Goal: Task Accomplishment & Management: Use online tool/utility

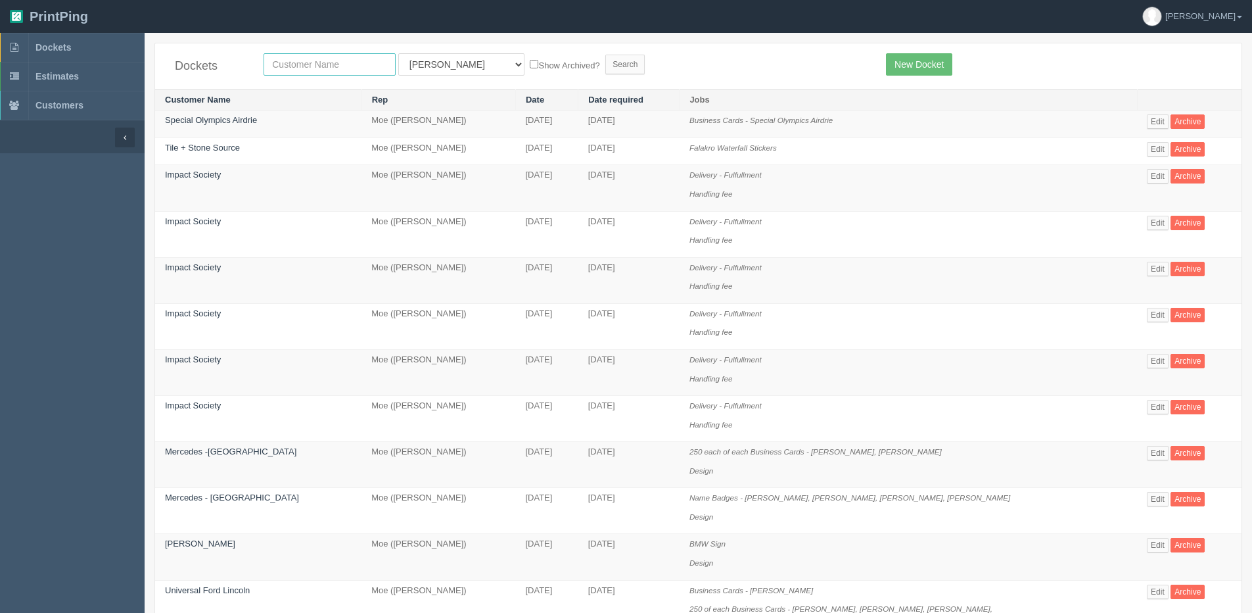
click at [318, 64] on input "text" at bounding box center [330, 64] width 132 height 22
type input "Century 21 Bravo Realty - [STREET_ADDRESS]"
click at [505, 72] on form "Century 21 Bravo Realty - 3009 23 Street NE All Users Ali Ali Test 1 Aly Amy An…" at bounding box center [565, 64] width 603 height 22
click at [423, 70] on select "All Users Ali Ali Test 1 Aly Amy Ankit Arif Brandon Dan France Greg Jim Mark Ma…" at bounding box center [461, 64] width 126 height 22
select select "1"
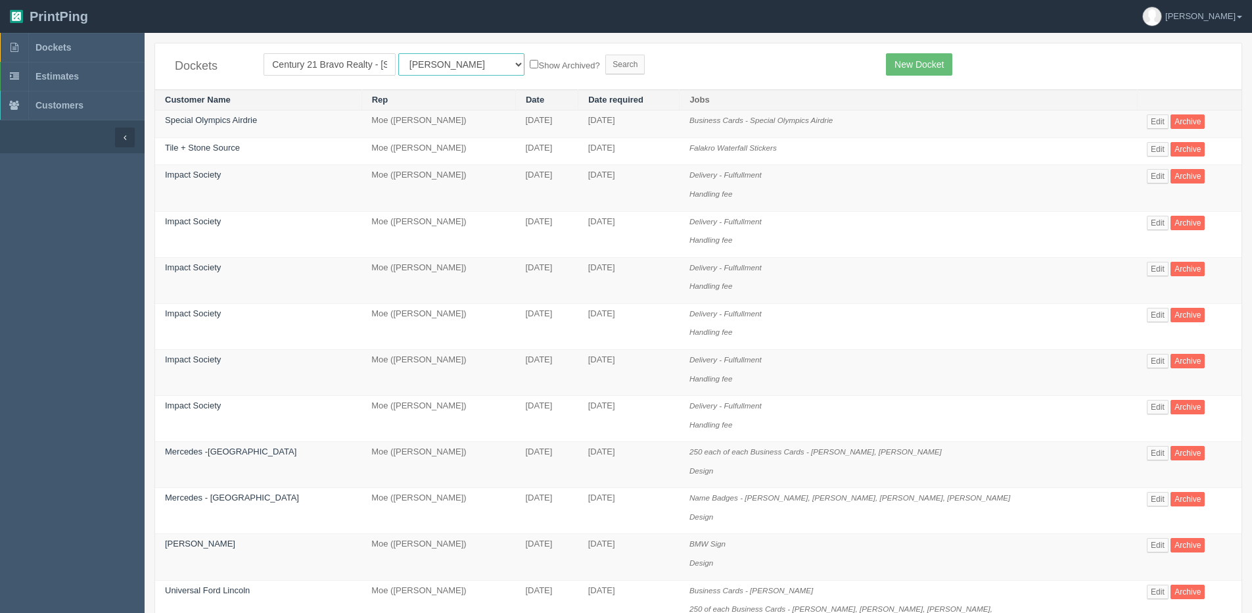
click at [398, 53] on select "All Users Ali Ali Test 1 Aly Amy Ankit Arif Brandon Dan France Greg Jim Mark Ma…" at bounding box center [461, 64] width 126 height 22
click at [517, 55] on form "Century 21 Bravo Realty - 3009 23 Street NE All Users Ali Ali Test 1 Aly Amy An…" at bounding box center [565, 64] width 603 height 22
click at [530, 60] on label "Show Archived?" at bounding box center [565, 64] width 70 height 15
click at [530, 60] on input "Show Archived?" at bounding box center [534, 64] width 9 height 9
checkbox input "true"
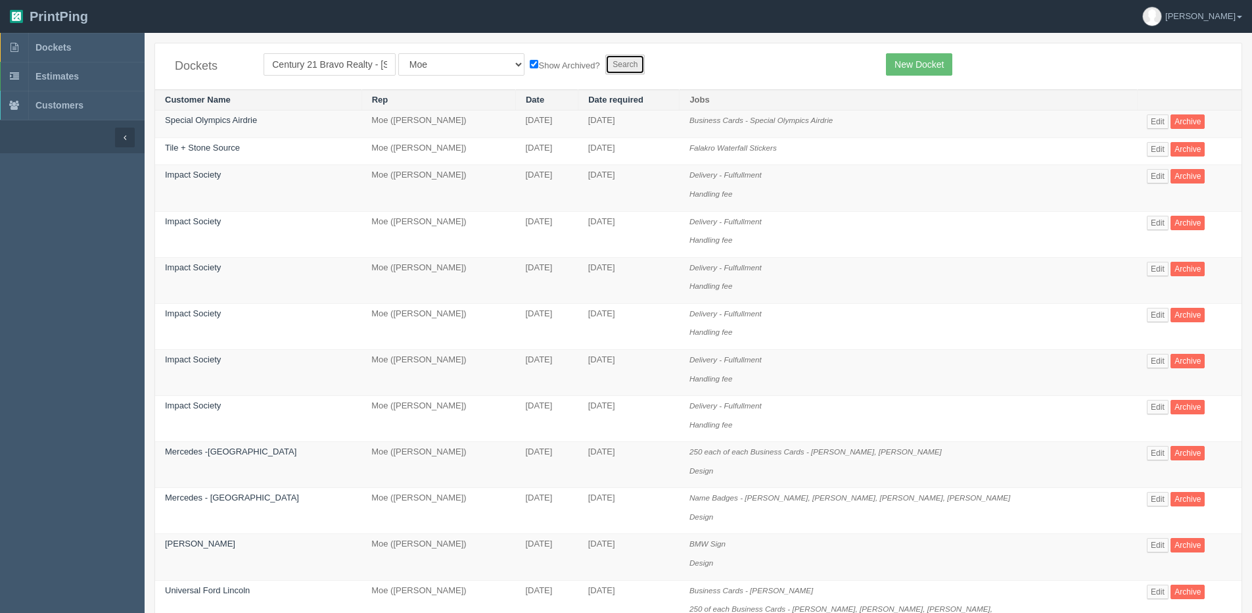
click at [605, 66] on input "Search" at bounding box center [624, 65] width 39 height 20
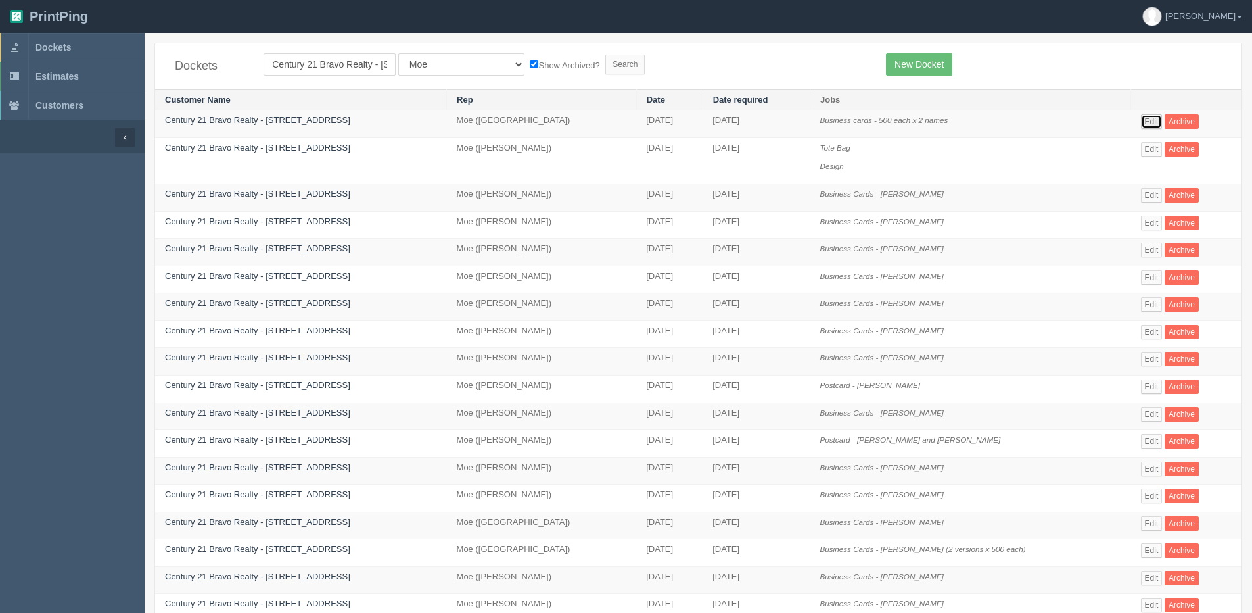
drag, startPoint x: 1136, startPoint y: 118, endPoint x: 1105, endPoint y: 117, distance: 30.9
click at [1141, 118] on link "Edit" at bounding box center [1152, 121] width 22 height 14
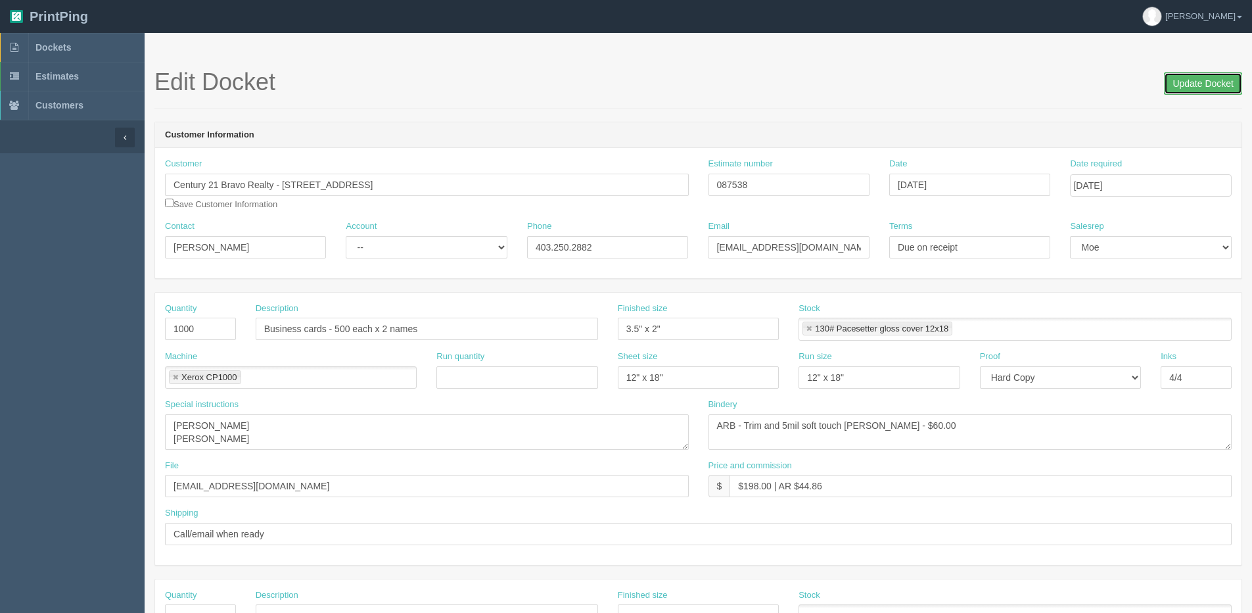
drag, startPoint x: 1186, startPoint y: 83, endPoint x: 1134, endPoint y: 82, distance: 51.9
click at [1182, 82] on input "Update Docket" at bounding box center [1203, 83] width 78 height 22
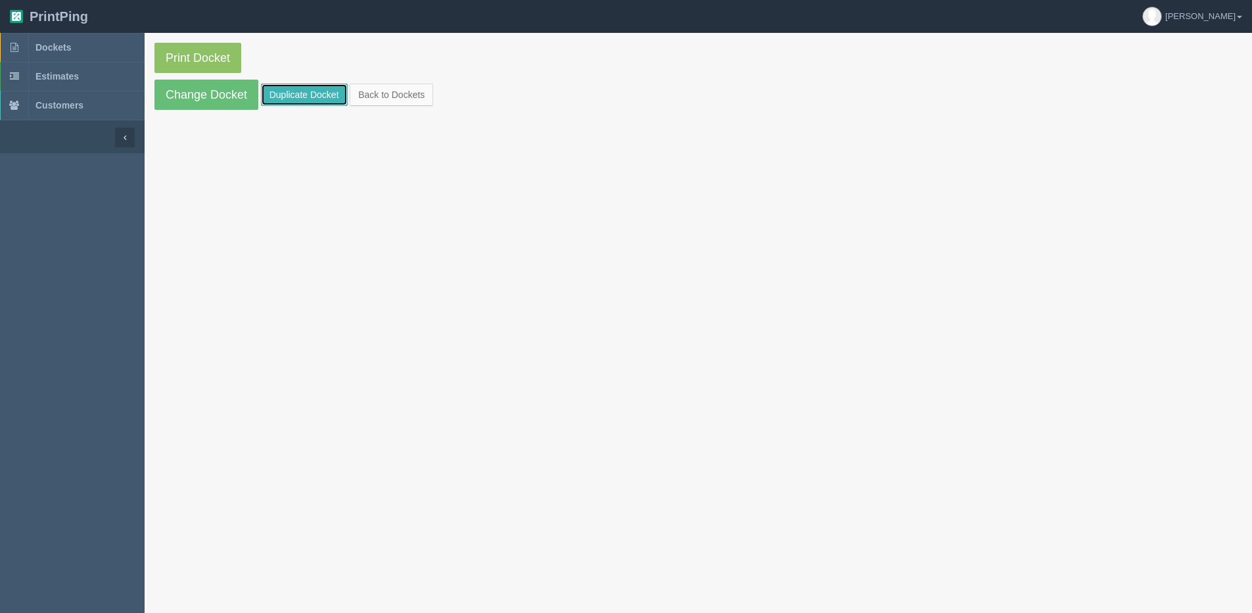
click at [291, 92] on link "Duplicate Docket" at bounding box center [304, 94] width 87 height 22
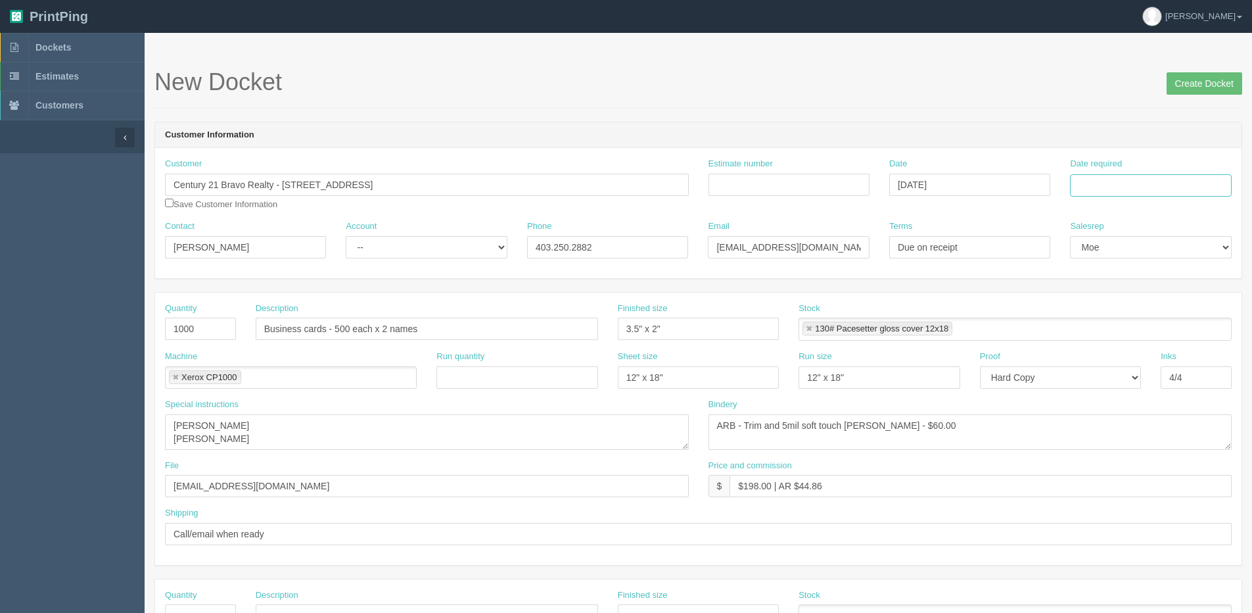
click at [1113, 187] on input "Date required" at bounding box center [1150, 185] width 161 height 22
click at [1101, 373] on th "Today" at bounding box center [1135, 367] width 122 height 19
click at [1154, 333] on td "28" at bounding box center [1154, 330] width 17 height 19
type input "[DATE]"
drag, startPoint x: 375, startPoint y: 329, endPoint x: 673, endPoint y: 329, distance: 298.5
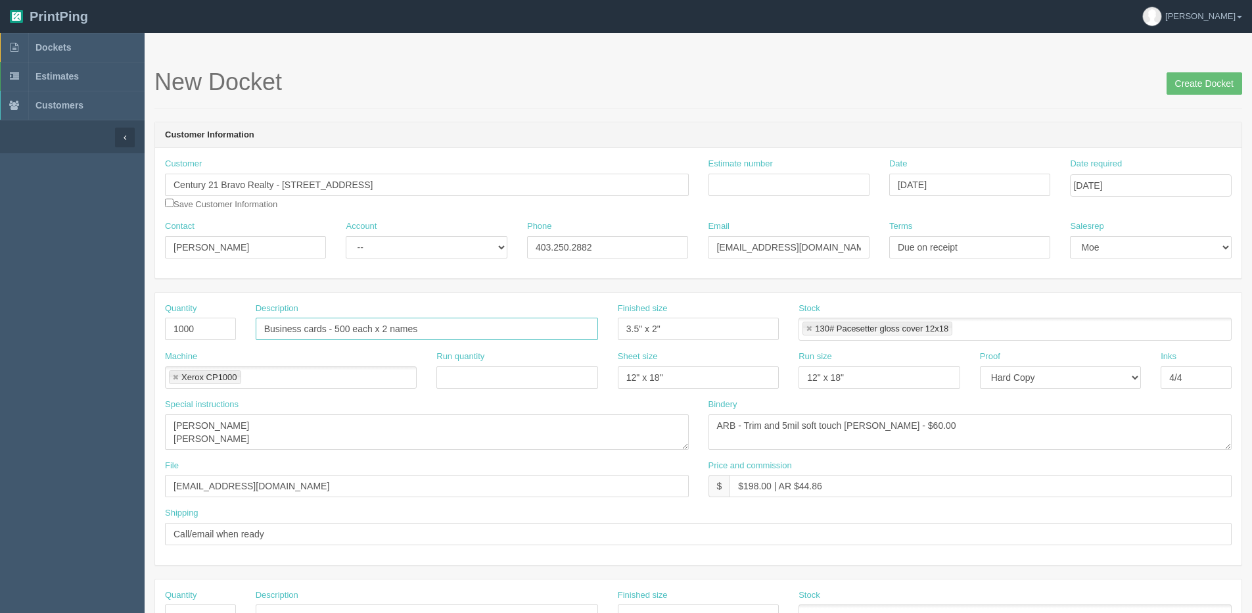
click at [673, 329] on div "Quantity 1000 Description Business cards - 500 each x 2 names Finished size 3.5…" at bounding box center [698, 326] width 1087 height 48
drag, startPoint x: 328, startPoint y: 327, endPoint x: 598, endPoint y: 335, distance: 270.3
click at [598, 335] on div "Description Business cards - 500 each x 2 names" at bounding box center [427, 326] width 362 height 48
click at [407, 328] on input "500 of each Business cards" at bounding box center [427, 329] width 343 height 22
type input "500 of each Business cards -"
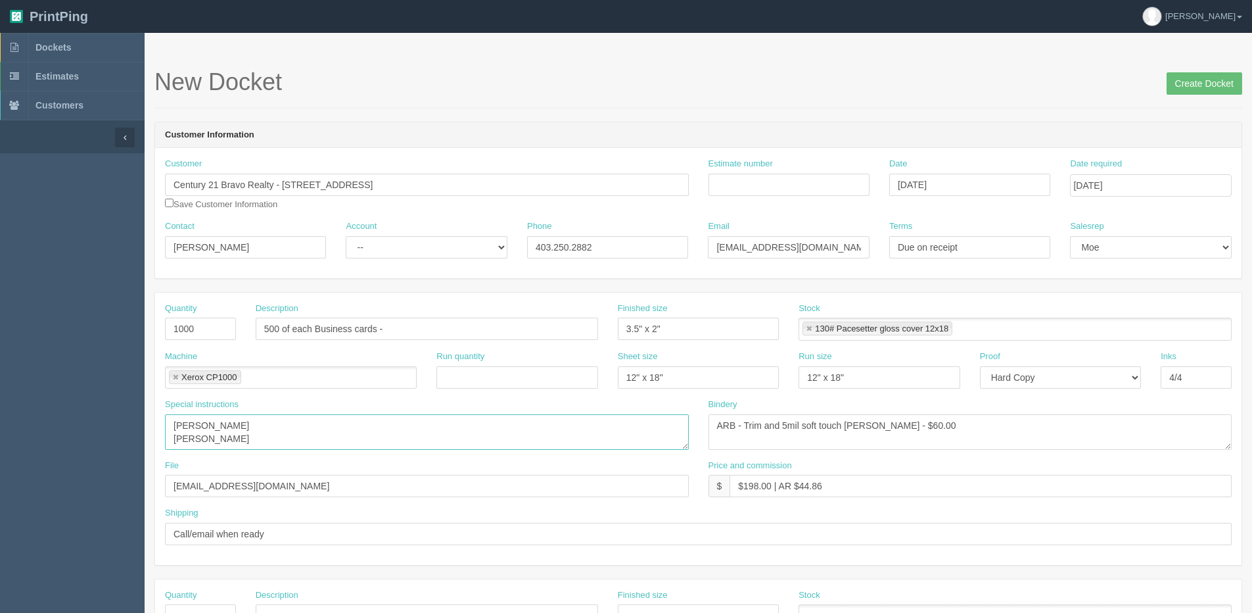
drag, startPoint x: 216, startPoint y: 437, endPoint x: 123, endPoint y: 440, distance: 92.8
click at [123, 440] on section "Dockets Estimates Customers" at bounding box center [626, 613] width 1252 height 1161
type textarea "Pipan Kumar"
click at [391, 331] on input "500 of each Business cards -" at bounding box center [427, 329] width 343 height 22
paste input "Kyle Gill"
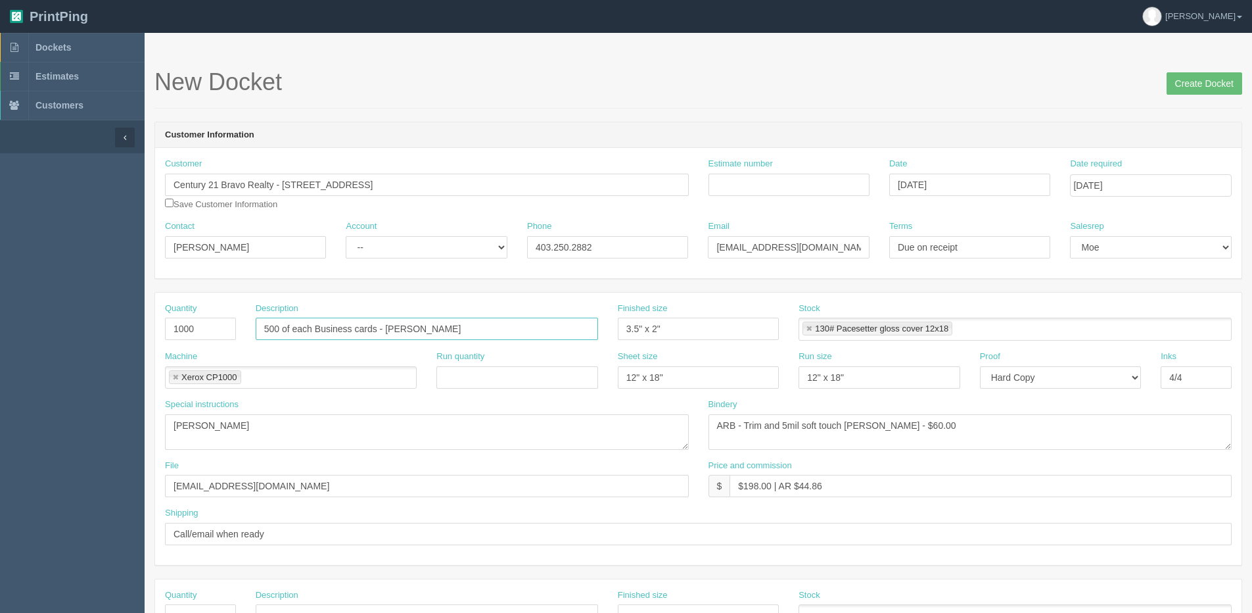
type input "500 of each Business cards - Kyle Gill"
drag, startPoint x: 241, startPoint y: 427, endPoint x: 51, endPoint y: 419, distance: 190.1
click at [51, 419] on section "Dockets Estimates Customers" at bounding box center [626, 613] width 1252 height 1161
click at [442, 323] on input "500 of each Business cards - Kyle Gill" at bounding box center [427, 329] width 343 height 22
paste input "Pipan Kumar"
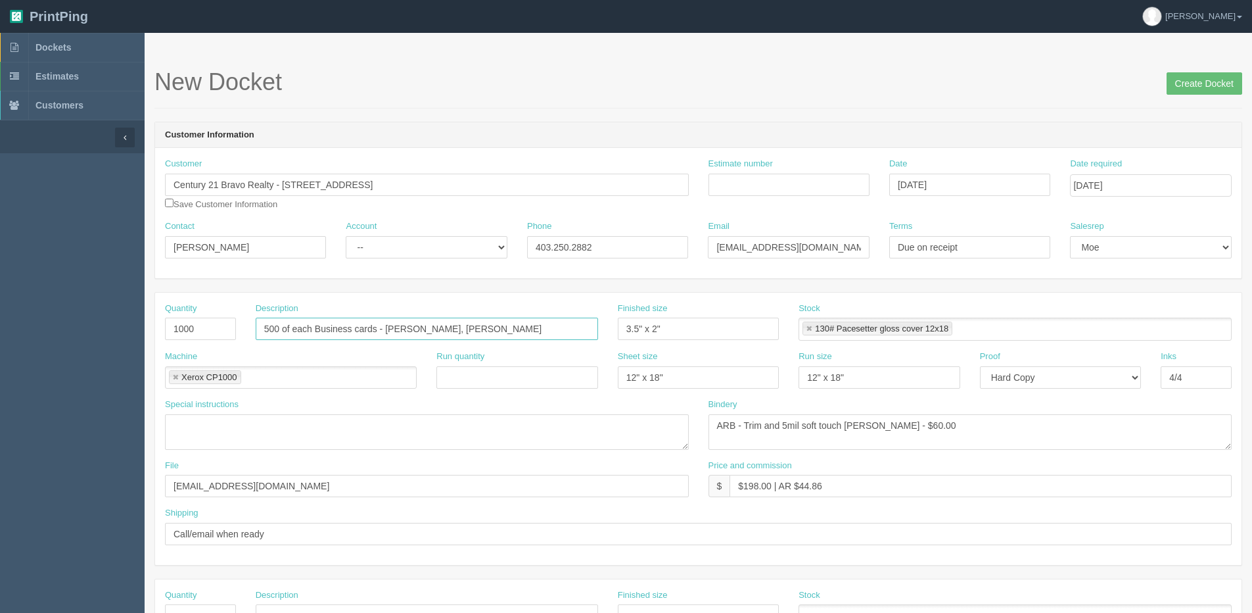
type input "500 of each Business cards - Kyle Gill, Pipan Kumar"
click at [72, 48] on link "Dockets" at bounding box center [72, 47] width 145 height 29
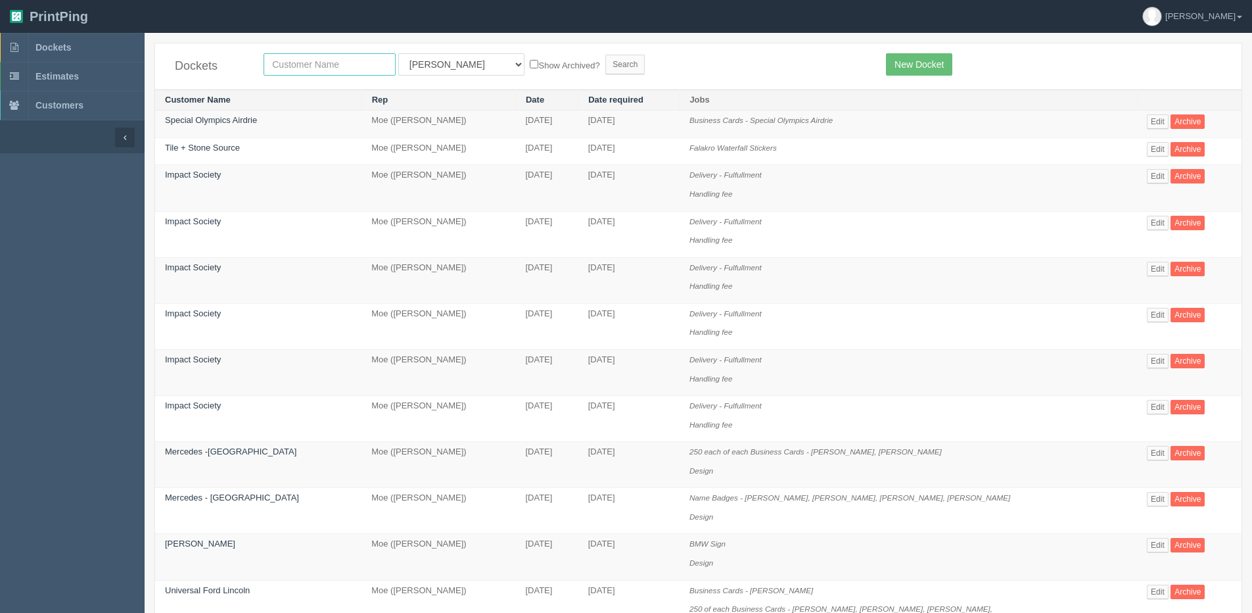
click at [308, 65] on input "text" at bounding box center [330, 64] width 132 height 22
type input "Century 21 Bravo Realty - [STREET_ADDRESS]"
drag, startPoint x: 416, startPoint y: 75, endPoint x: 423, endPoint y: 68, distance: 10.2
click at [417, 74] on select "All Users Ali Ali Test 1 Aly Amy Ankit Arif Brandon Dan France Greg Jim Mark Ma…" at bounding box center [461, 64] width 126 height 22
select select "1"
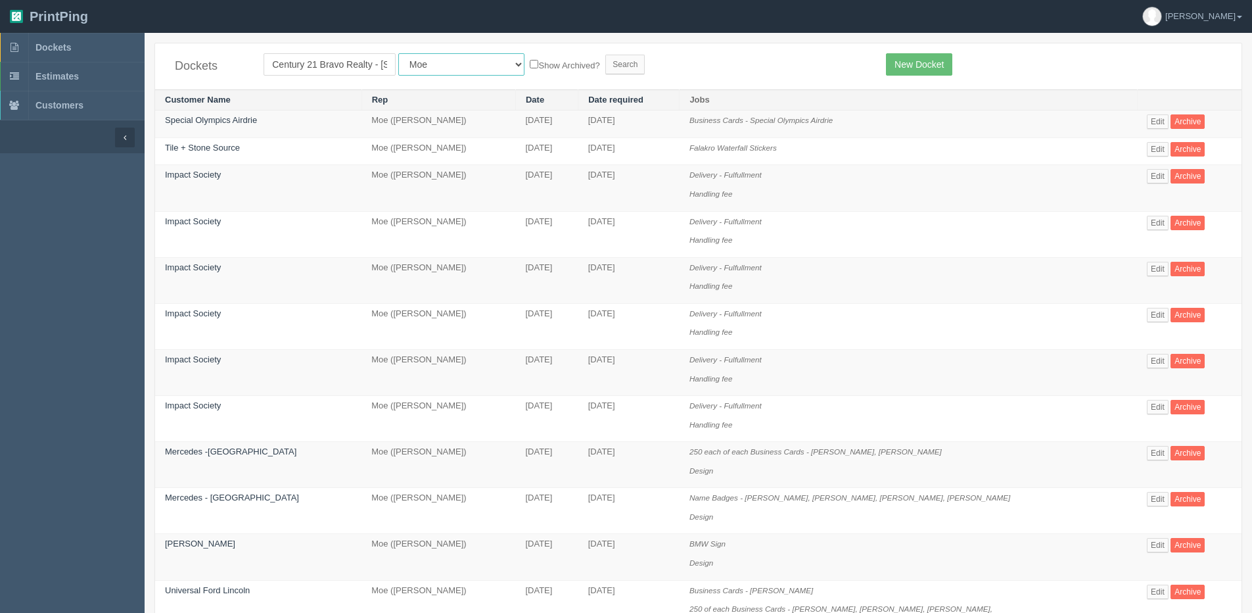
click at [398, 53] on select "All Users Ali Ali Test 1 Aly Amy Ankit Arif Brandon Dan France Greg Jim Mark Ma…" at bounding box center [461, 64] width 126 height 22
click at [530, 68] on label "Show Archived?" at bounding box center [565, 64] width 70 height 15
click at [530, 68] on input "Show Archived?" at bounding box center [534, 64] width 9 height 9
checkbox input "true"
click at [605, 64] on input "Search" at bounding box center [624, 65] width 39 height 20
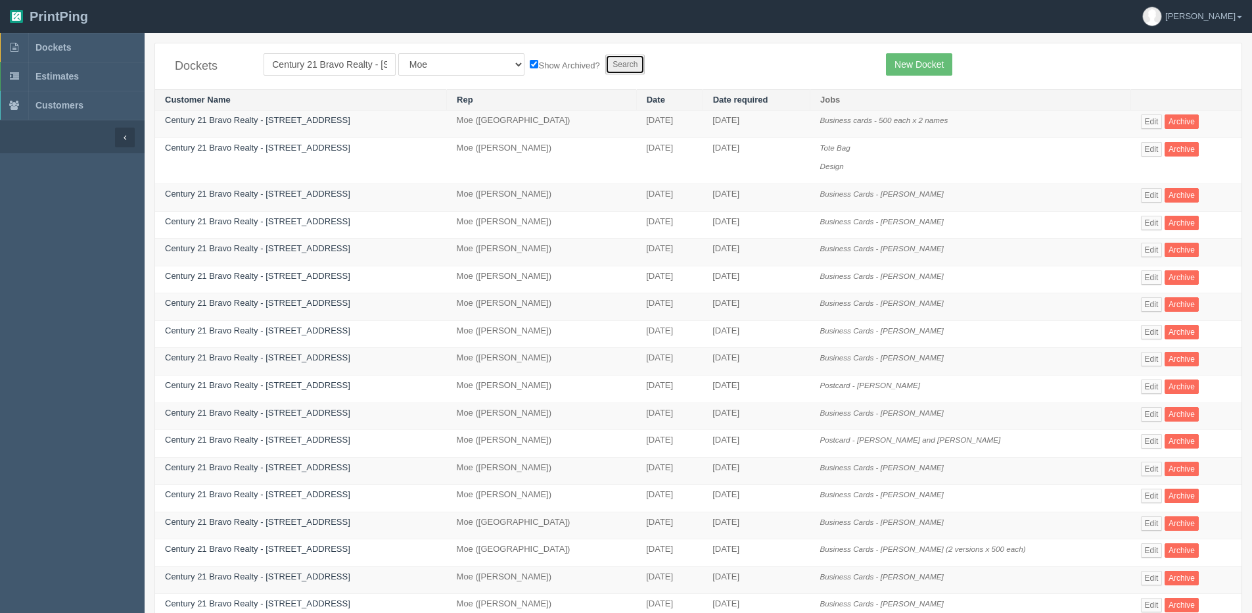
click at [605, 62] on input "Search" at bounding box center [624, 65] width 39 height 20
drag, startPoint x: 1144, startPoint y: 122, endPoint x: 1102, endPoint y: 124, distance: 42.1
click at [1142, 122] on link "Edit" at bounding box center [1152, 121] width 22 height 14
